Goal: Use online tool/utility

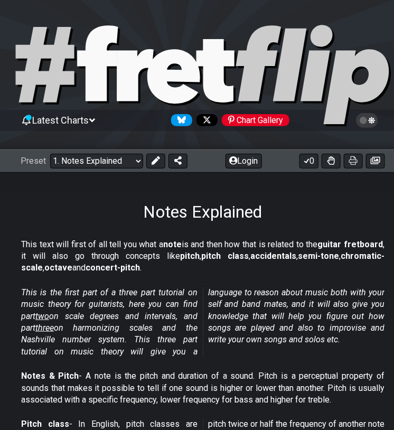
click at [92, 162] on select "Welcome to #fretflip! Initial Preset Custom Preset Minor Pentatonic Major Penta…" at bounding box center [96, 161] width 93 height 15
click at [50, 154] on select "Welcome to #fretflip! Initial Preset Custom Preset Minor Pentatonic Major Penta…" at bounding box center [96, 161] width 93 height 15
select select "/welcome"
select select "C"
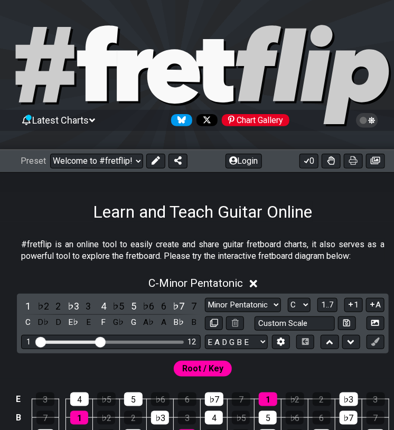
click at [241, 310] on select "Minor Pentatonic Click to edit Minor Pentatonic Major Pentatonic Minor Blues Ma…" at bounding box center [243, 305] width 76 height 14
select select "Major / [PERSON_NAME]"
click at [205, 298] on select "Minor Pentatonic Click to edit Minor Pentatonic Major Pentatonic Minor Blues Ma…" at bounding box center [243, 305] width 76 height 14
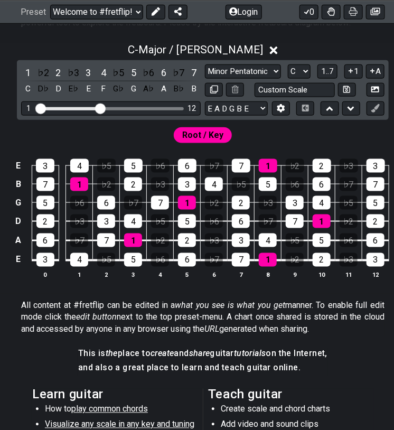
scroll to position [234, 0]
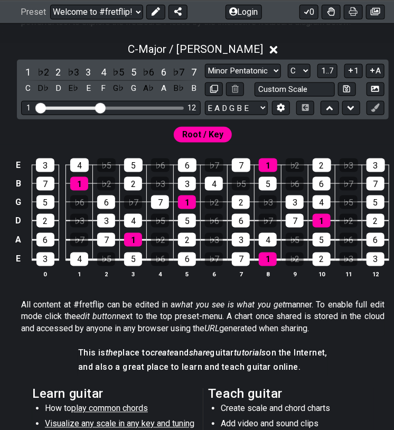
click at [298, 72] on select "A♭ A A♯ B♭ B C C♯ D♭ D D♯ E♭ E F F♯ G♭ G G♯" at bounding box center [299, 71] width 23 height 14
select select "G"
click at [288, 64] on select "A♭ A A♯ B♭ B C C♯ D♭ D D♯ E♭ E F F♯ G♭ G G♯" at bounding box center [299, 71] width 23 height 14
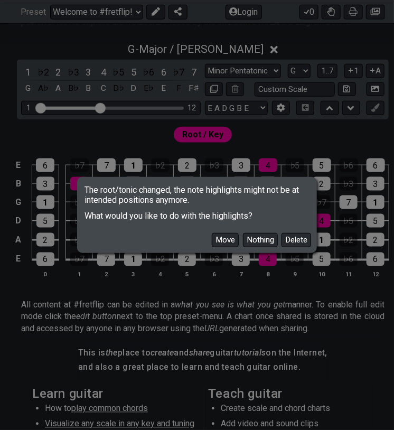
click at [226, 240] on button "Move" at bounding box center [225, 240] width 27 height 14
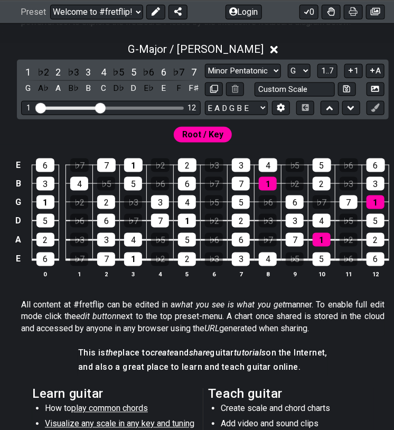
scroll to position [234, 11]
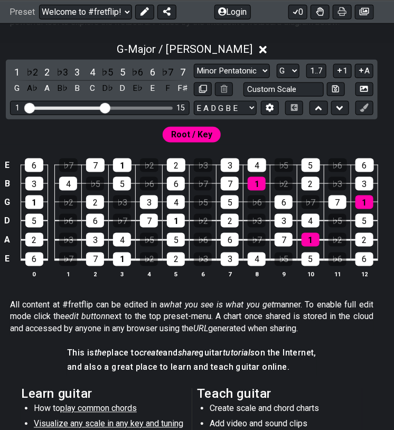
drag, startPoint x: 90, startPoint y: 107, endPoint x: 106, endPoint y: 108, distance: 16.5
click at [106, 107] on input "Visible fret range" at bounding box center [100, 107] width 150 height 0
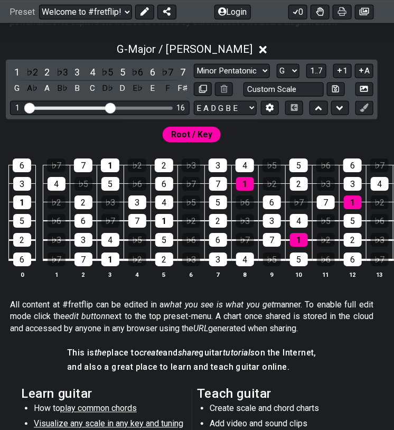
click at [109, 107] on input "Visible fret range" at bounding box center [100, 107] width 150 height 0
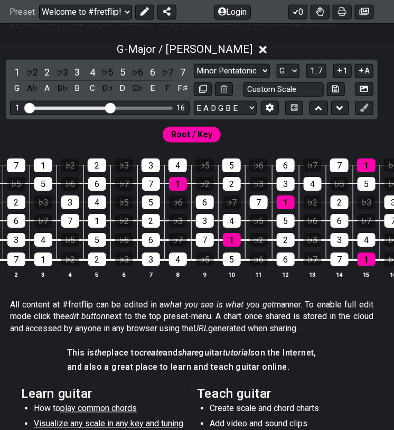
scroll to position [0, 66]
